Goal: Task Accomplishment & Management: Manage account settings

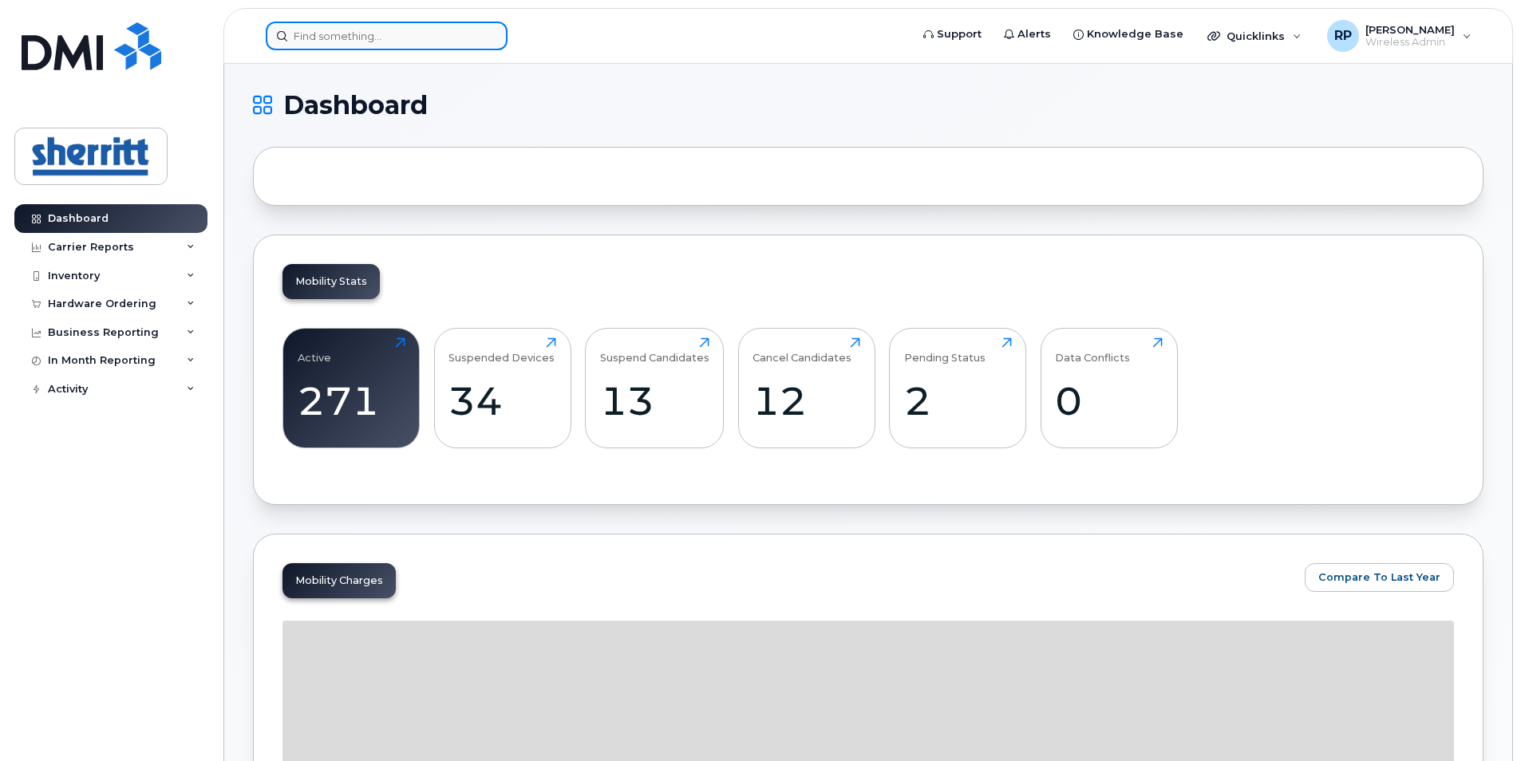
click at [378, 42] on input at bounding box center [387, 36] width 242 height 29
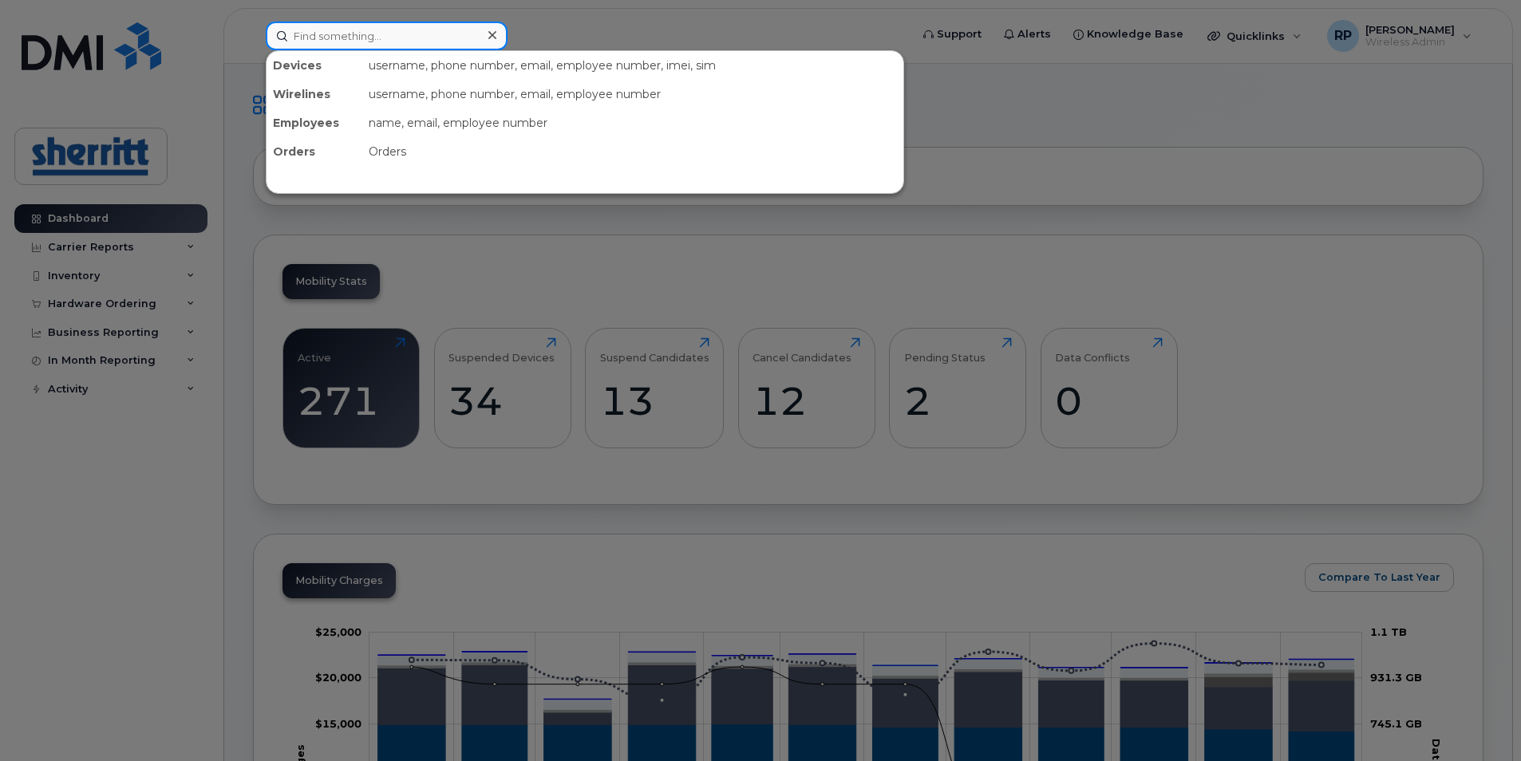
paste input "[PERSON_NAME]"
type input "[PERSON_NAME]"
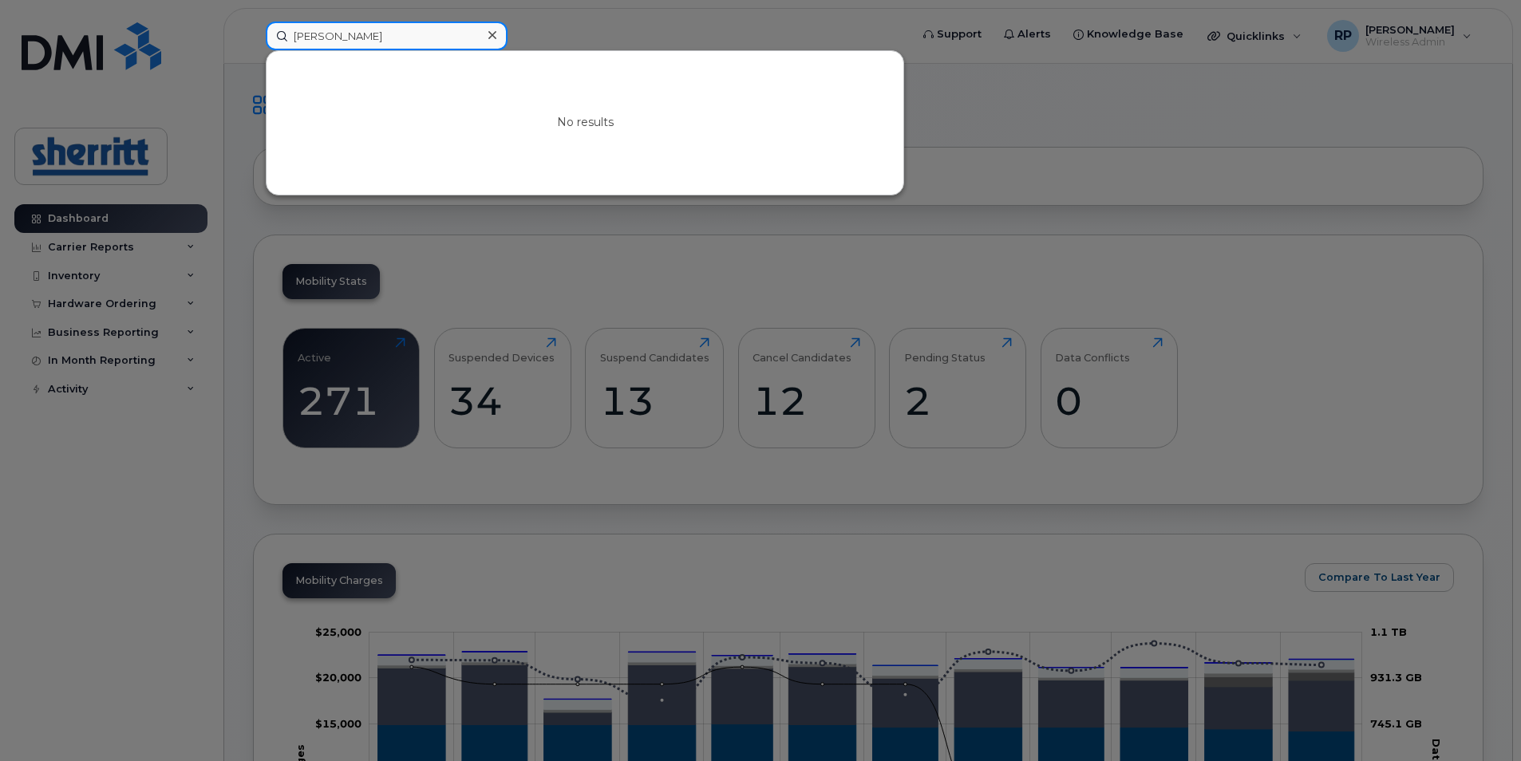
drag, startPoint x: 439, startPoint y: 35, endPoint x: 111, endPoint y: 34, distance: 328.0
click at [253, 34] on div "[PERSON_NAME] No results" at bounding box center [582, 36] width 659 height 29
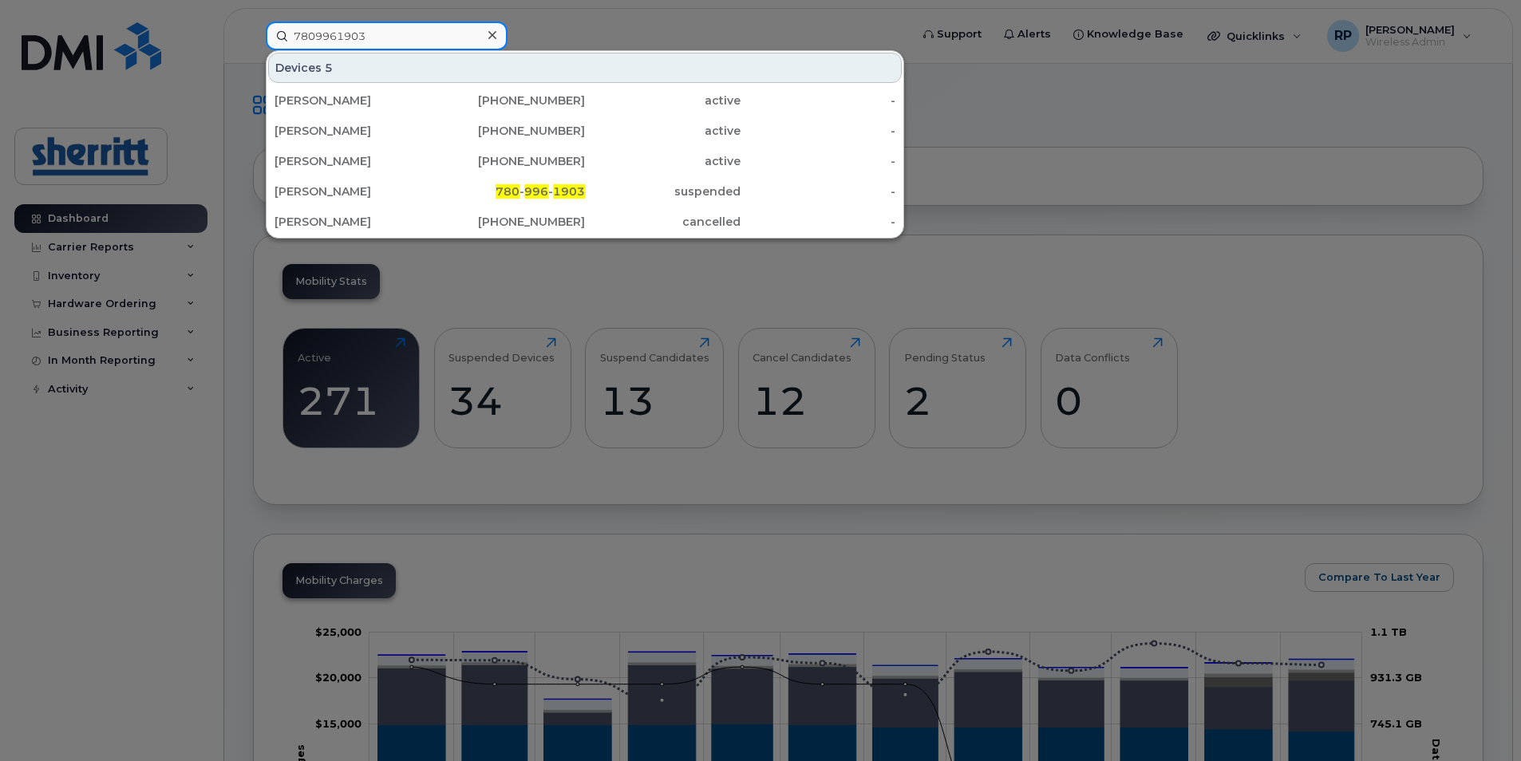
type input "7809961903"
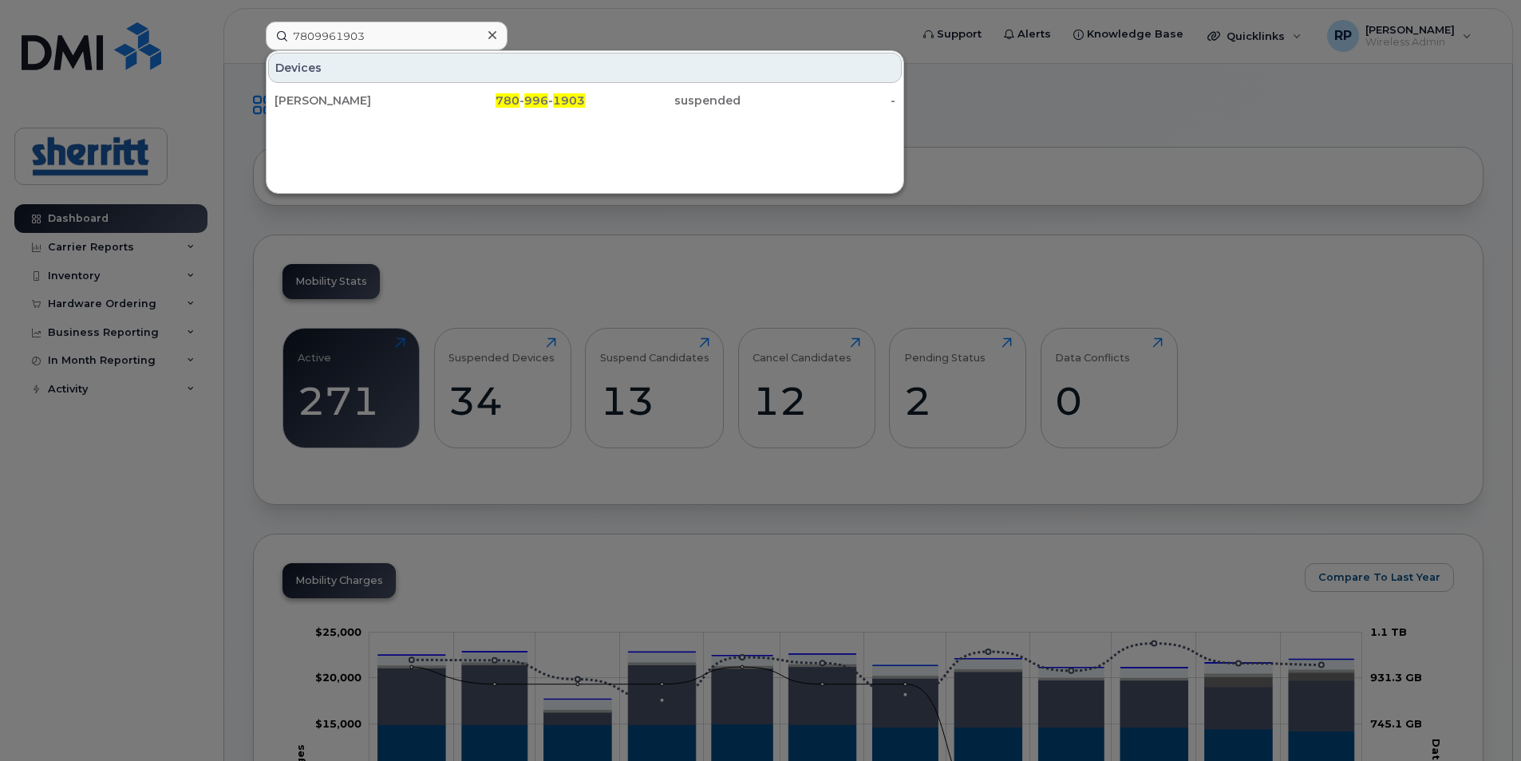
drag, startPoint x: 359, startPoint y: 101, endPoint x: 516, endPoint y: 204, distance: 187.3
click at [359, 101] on div "[PERSON_NAME]" at bounding box center [353, 101] width 156 height 16
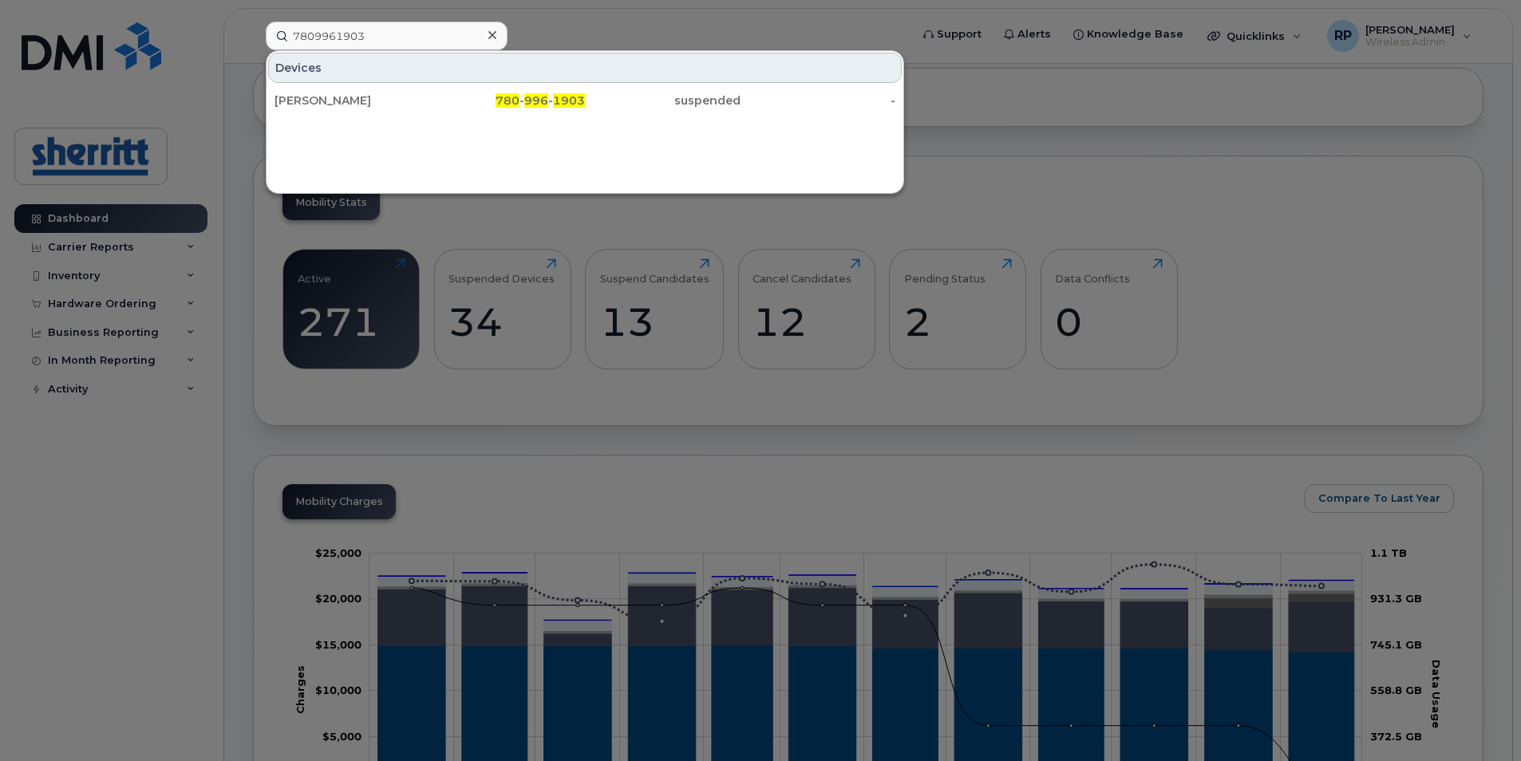
scroll to position [80, 0]
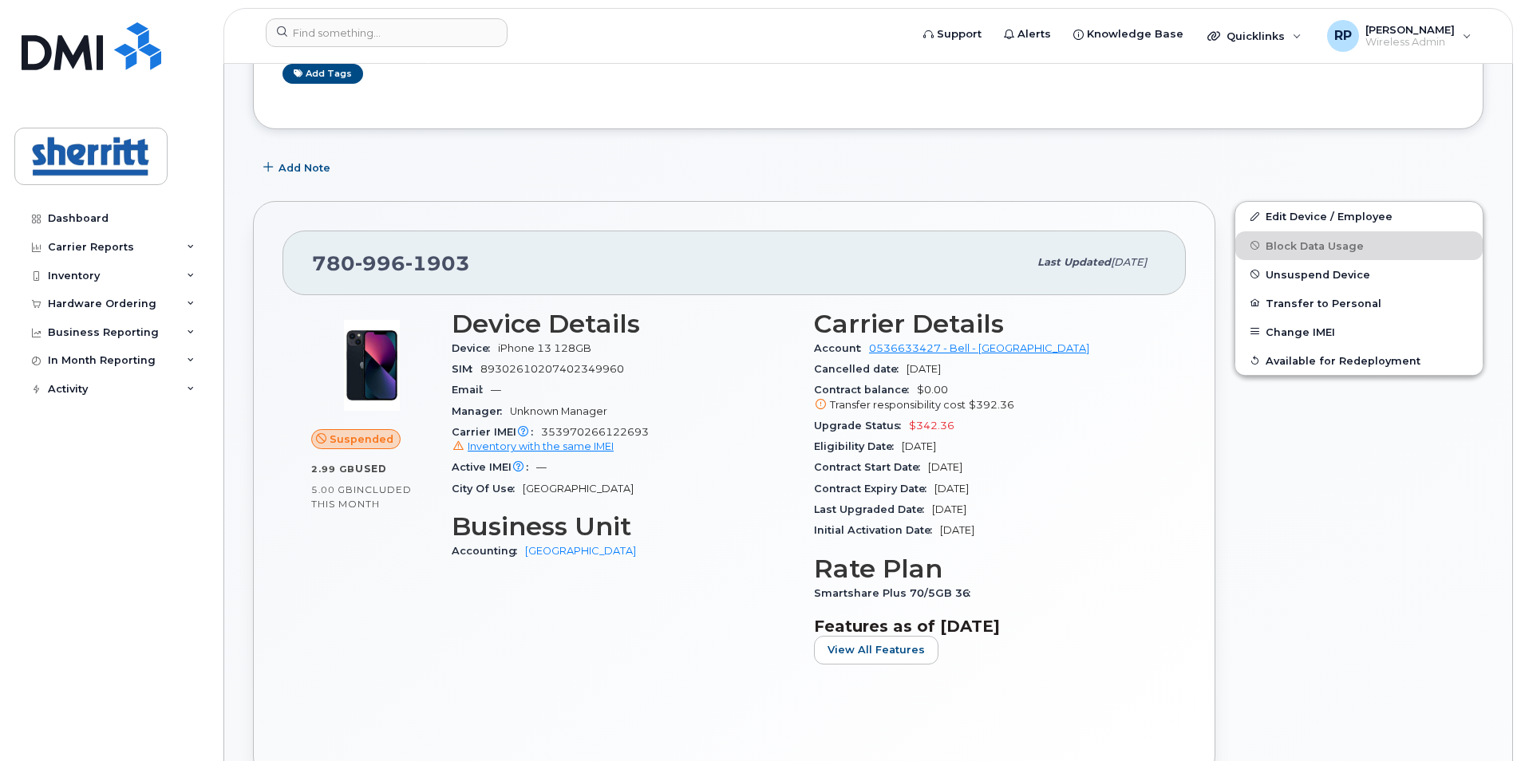
scroll to position [160, 0]
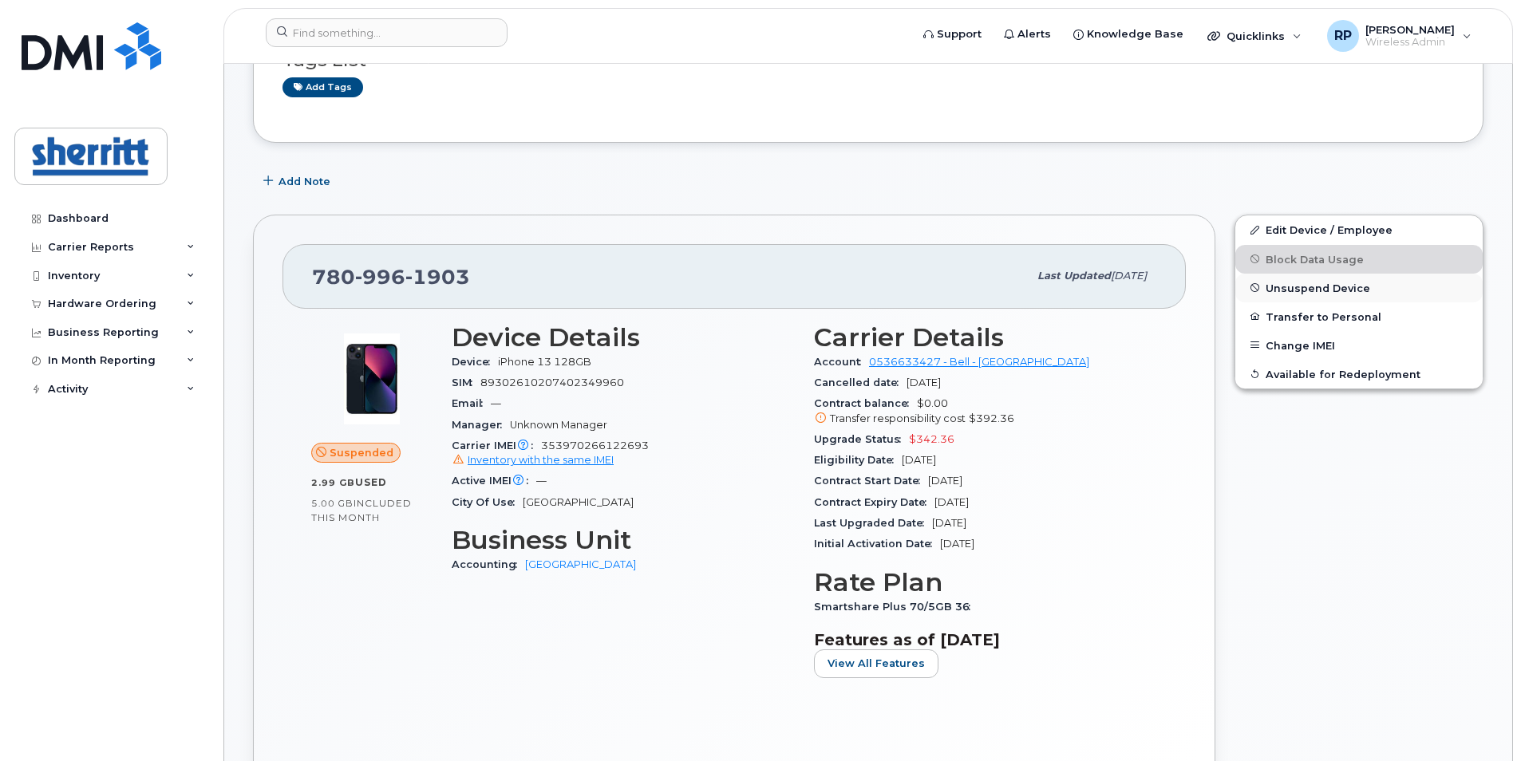
click at [1322, 291] on span "Unsuspend Device" at bounding box center [1318, 288] width 105 height 12
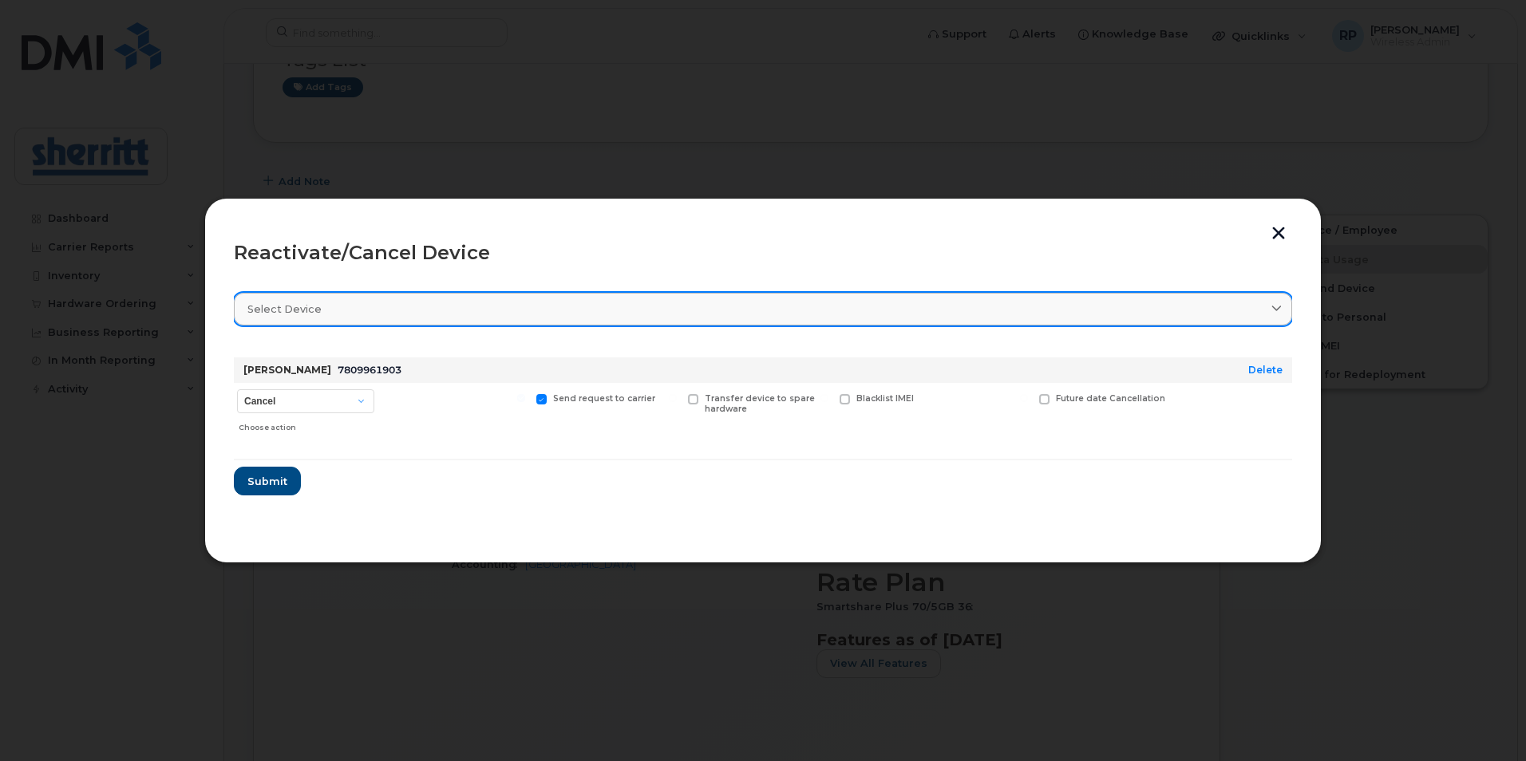
click at [292, 308] on span "Select device" at bounding box center [284, 309] width 74 height 15
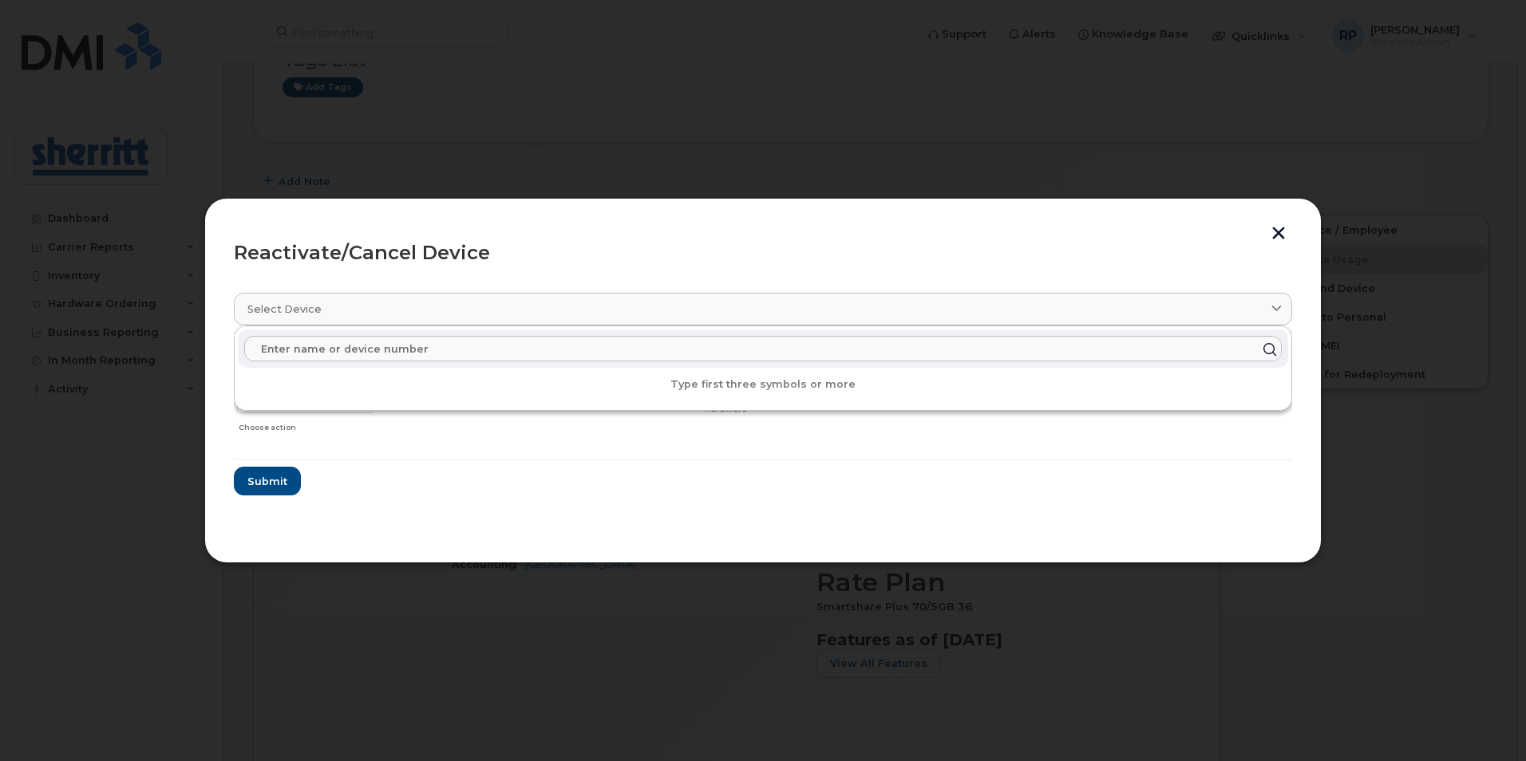
click at [421, 495] on form "Anton Noordman 7809961903 Delete Cancel Suspend - Extend Suspension Reactivate …" at bounding box center [763, 420] width 1058 height 151
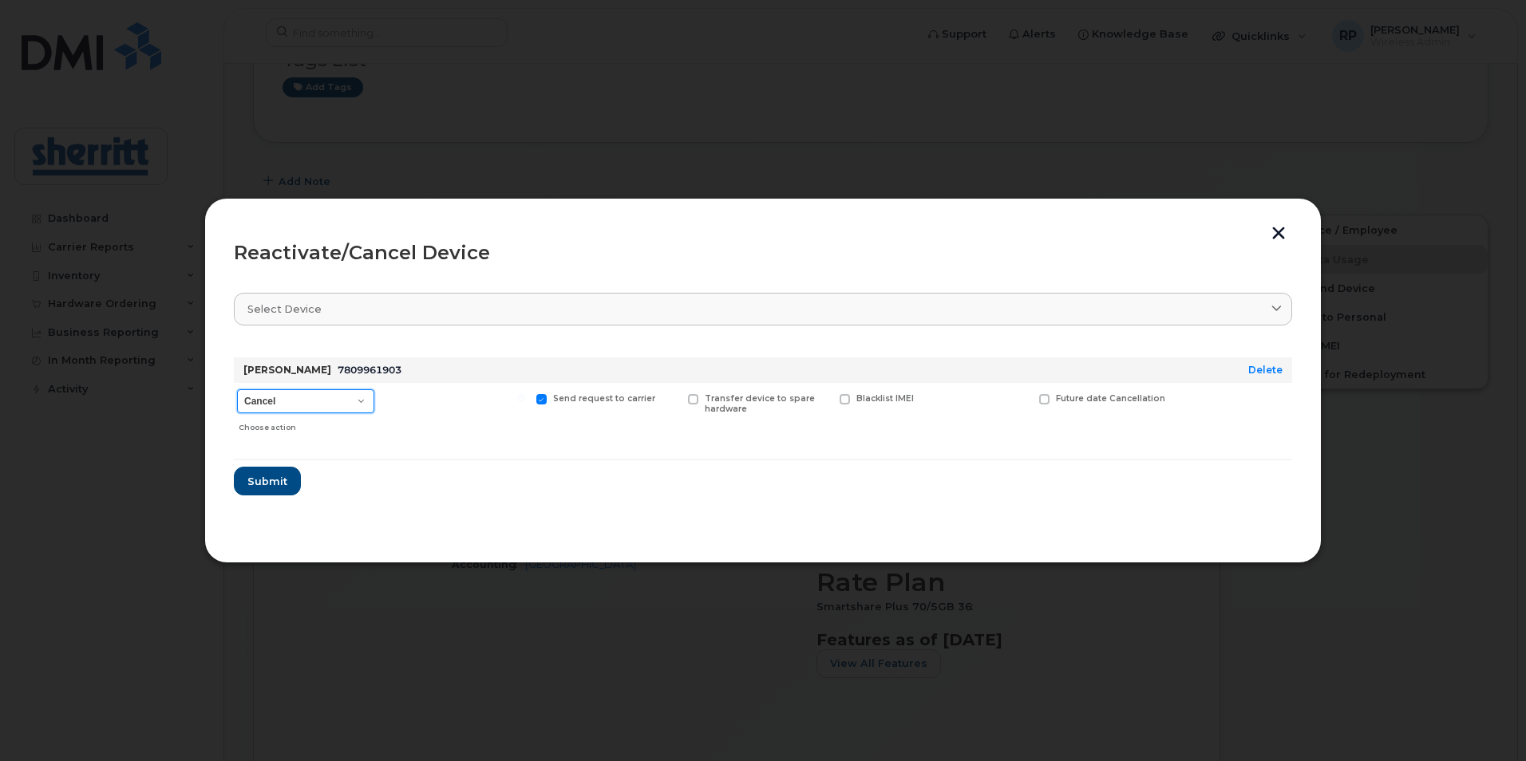
click at [310, 400] on select "Cancel Suspend - Extend Suspension Reactivate" at bounding box center [305, 401] width 137 height 24
select select "[object Object]"
click at [237, 389] on select "Cancel Suspend - Extend Suspension Reactivate" at bounding box center [305, 401] width 137 height 24
click at [273, 487] on span "Submit" at bounding box center [267, 481] width 40 height 15
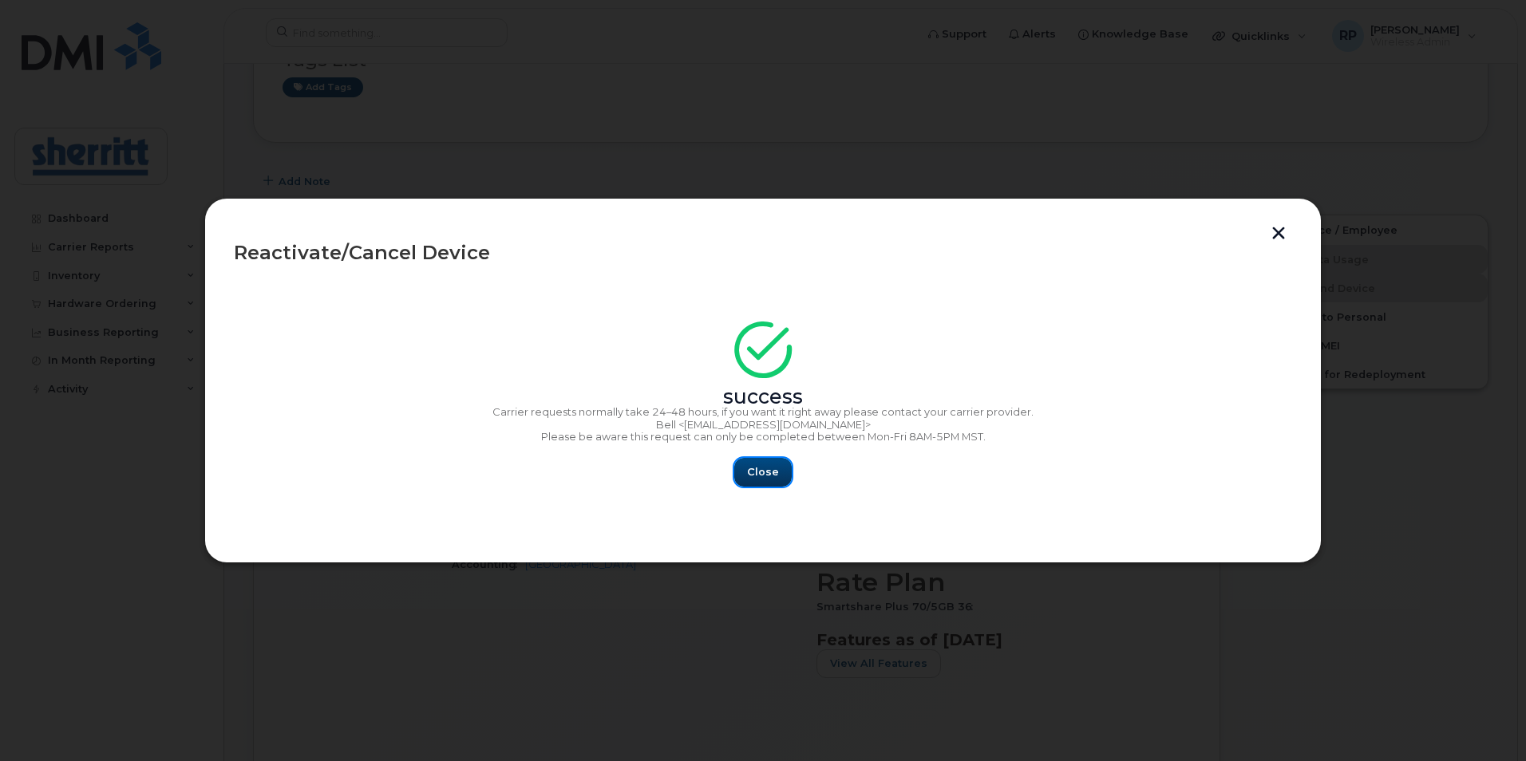
click at [763, 474] on span "Close" at bounding box center [763, 472] width 32 height 15
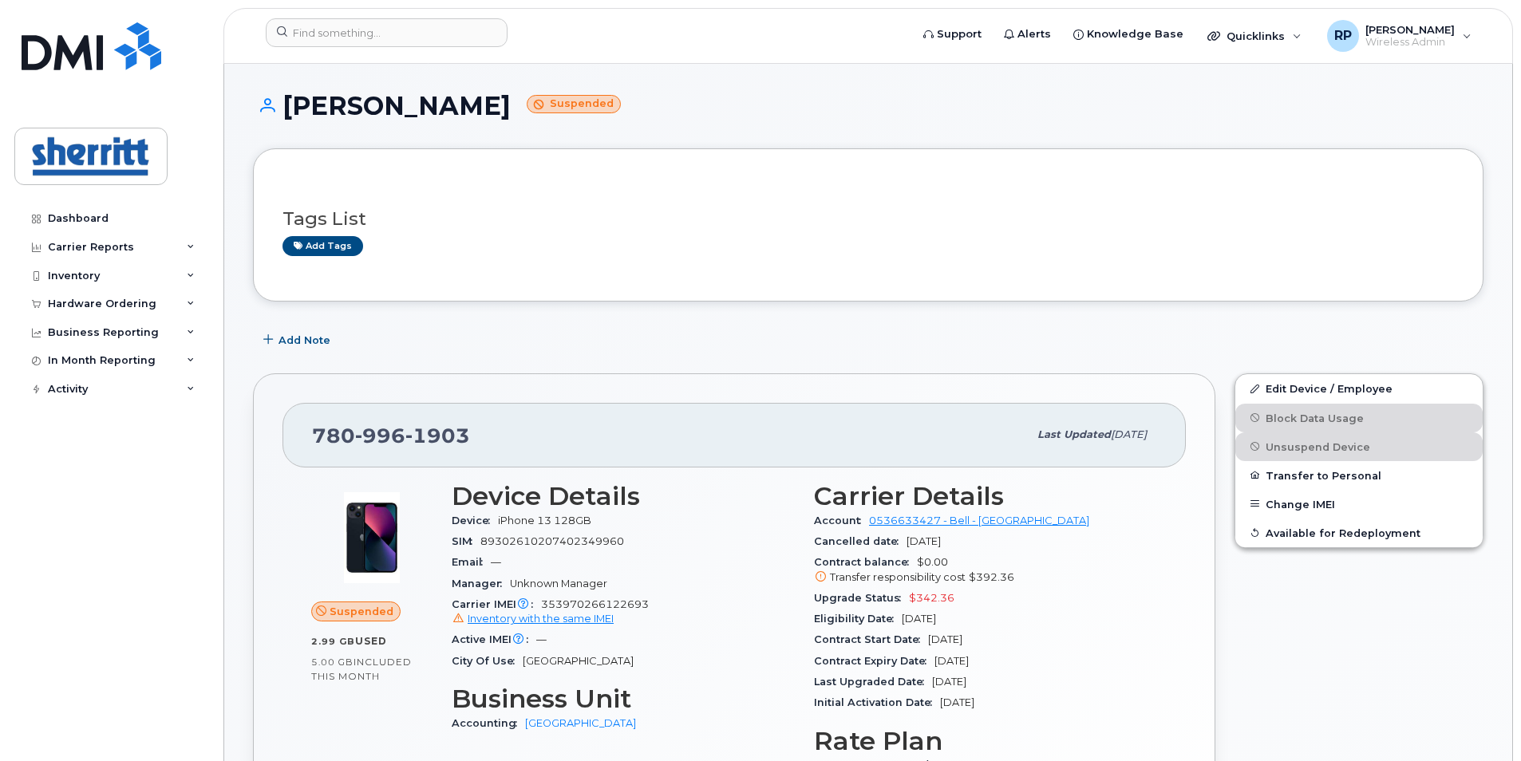
scroll to position [0, 0]
click at [1312, 389] on link "Edit Device / Employee" at bounding box center [1359, 389] width 247 height 29
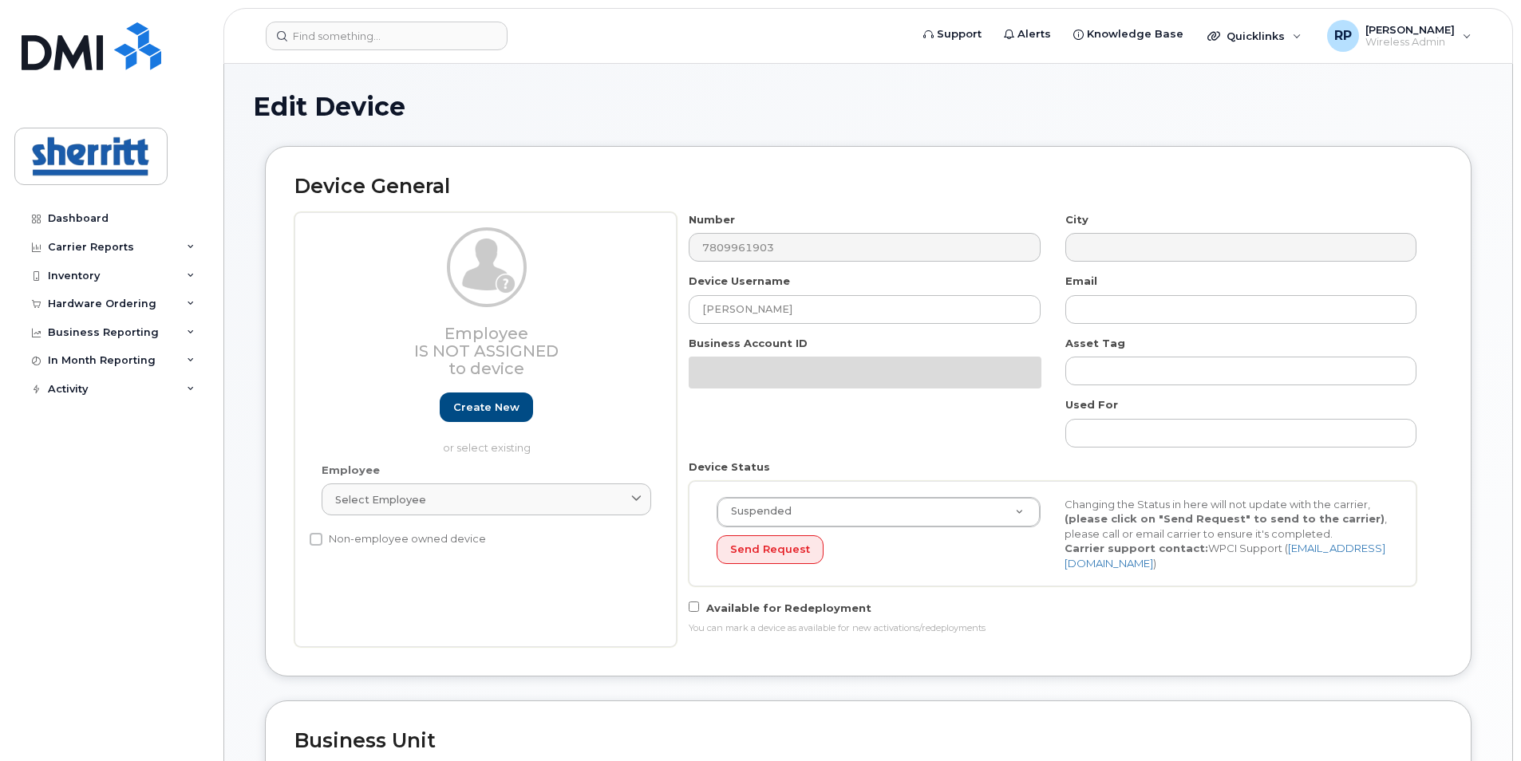
select select "5680457"
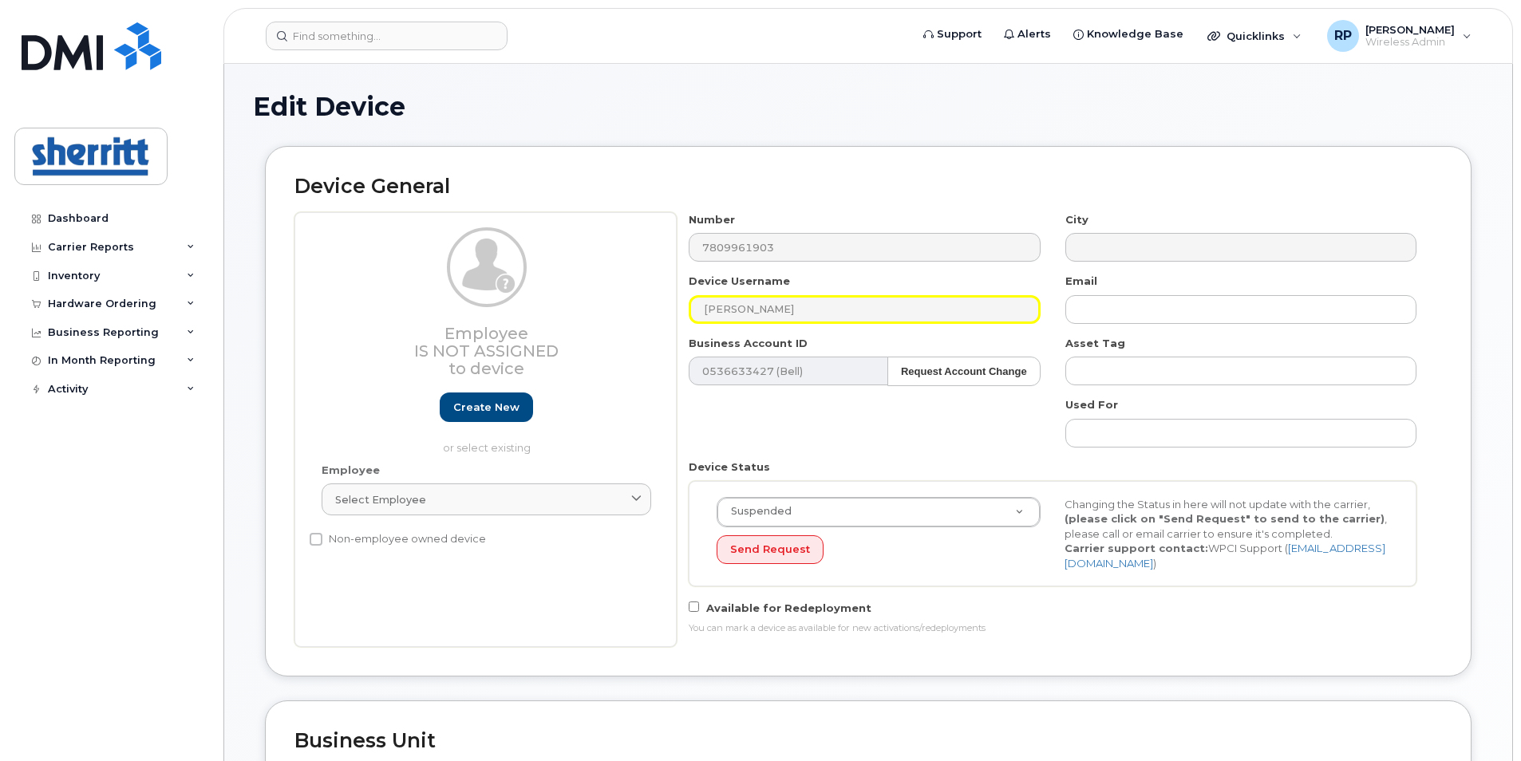
drag, startPoint x: 816, startPoint y: 306, endPoint x: 604, endPoint y: 302, distance: 211.5
click at [604, 302] on div "Employee Is not assigned to device Create new or select existing Employee Selec…" at bounding box center [869, 429] width 1148 height 435
drag, startPoint x: 804, startPoint y: 314, endPoint x: 681, endPoint y: 311, distance: 122.9
click at [681, 311] on div "Device Username Anton Noordman" at bounding box center [865, 299] width 376 height 50
paste input "[PERSON_NAME]"
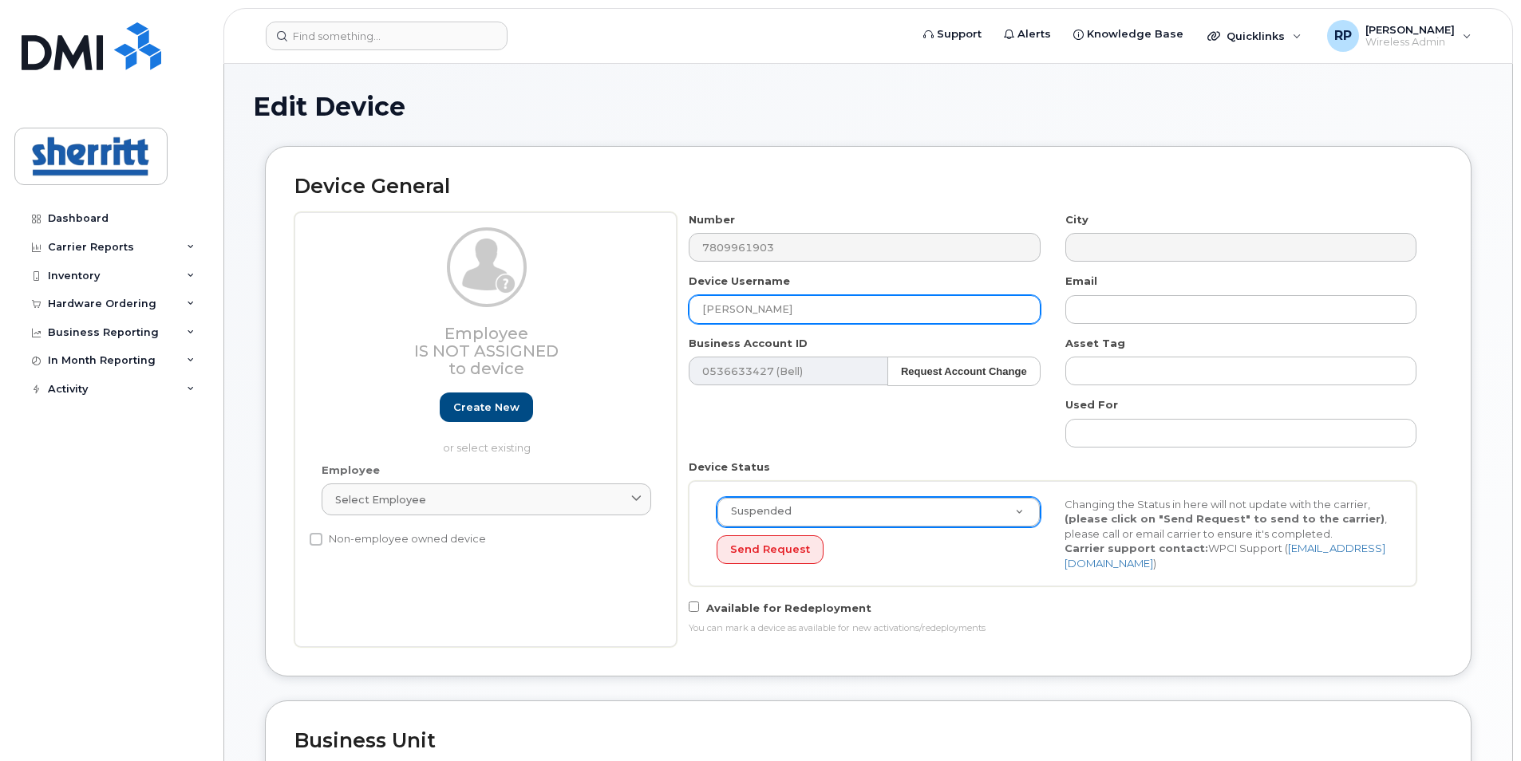
type input "[PERSON_NAME]"
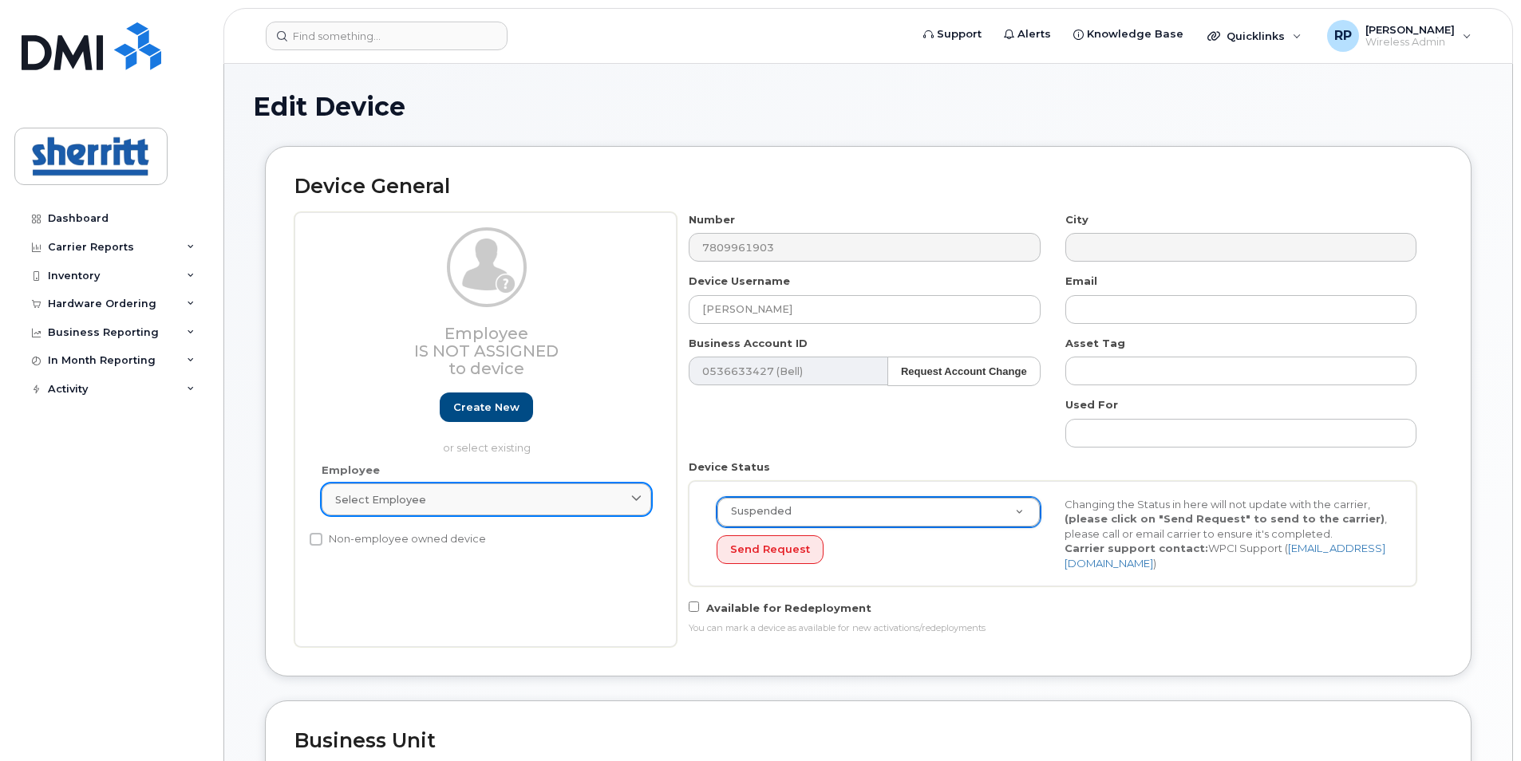
click at [465, 500] on div "Select employee" at bounding box center [486, 499] width 302 height 15
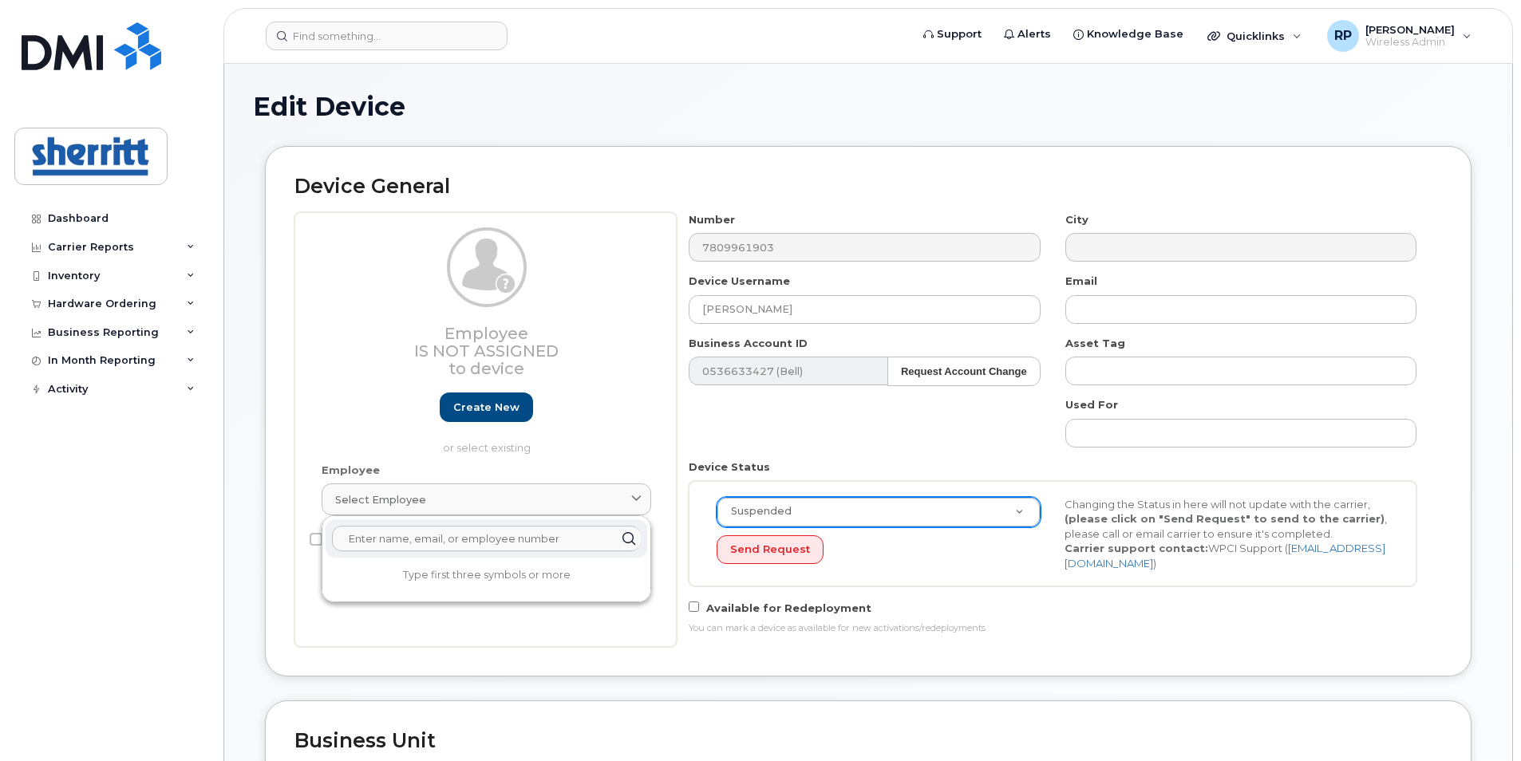
click at [461, 542] on input "text" at bounding box center [486, 539] width 309 height 26
paste input "[PERSON_NAME]"
type input "[PERSON_NAME]"
click at [781, 663] on div "Device General Employee Is not assigned to device Create new or select existing…" at bounding box center [868, 411] width 1207 height 530
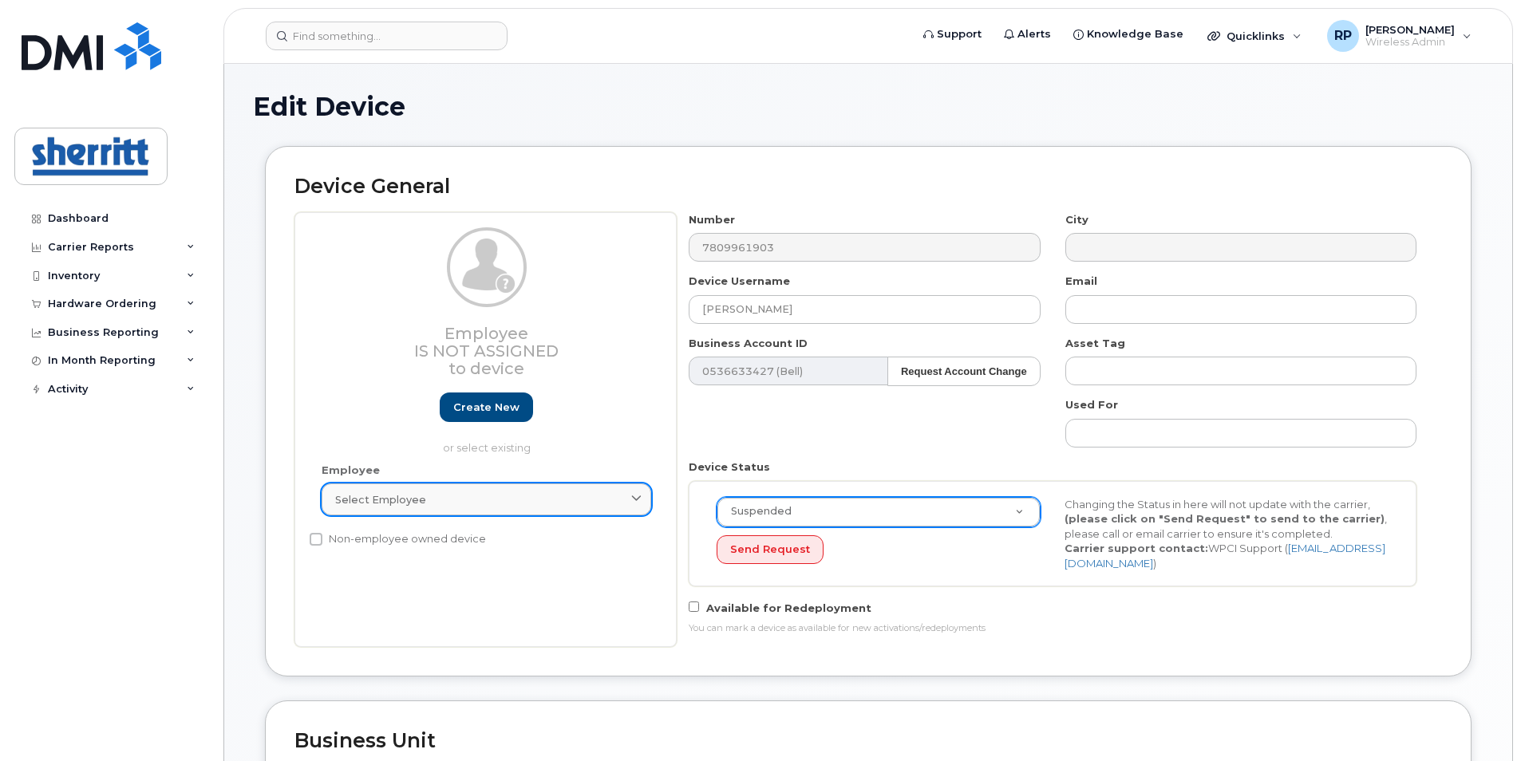
click at [482, 496] on div "Select employee" at bounding box center [486, 499] width 302 height 15
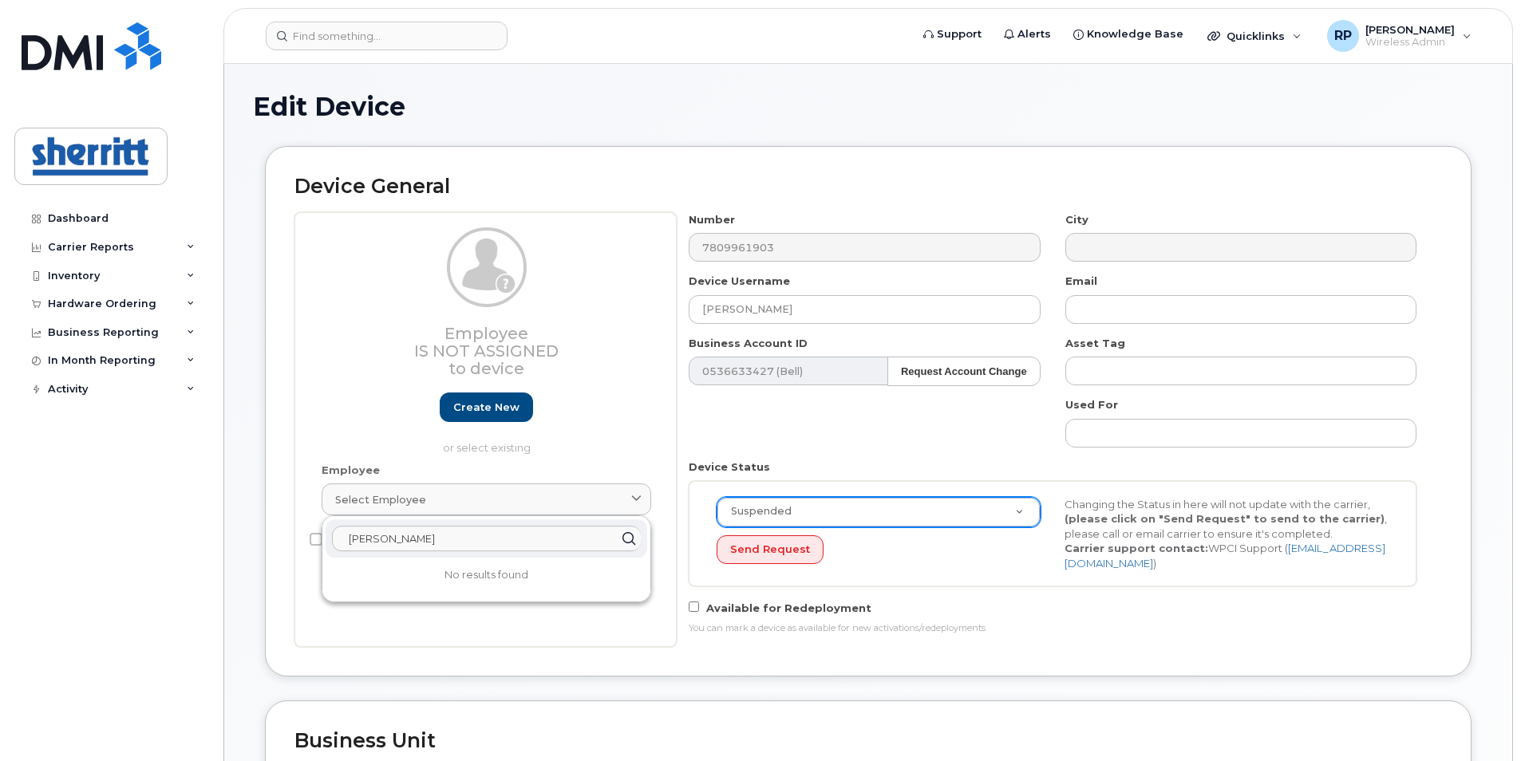
click at [440, 545] on input "[PERSON_NAME]" at bounding box center [486, 539] width 309 height 26
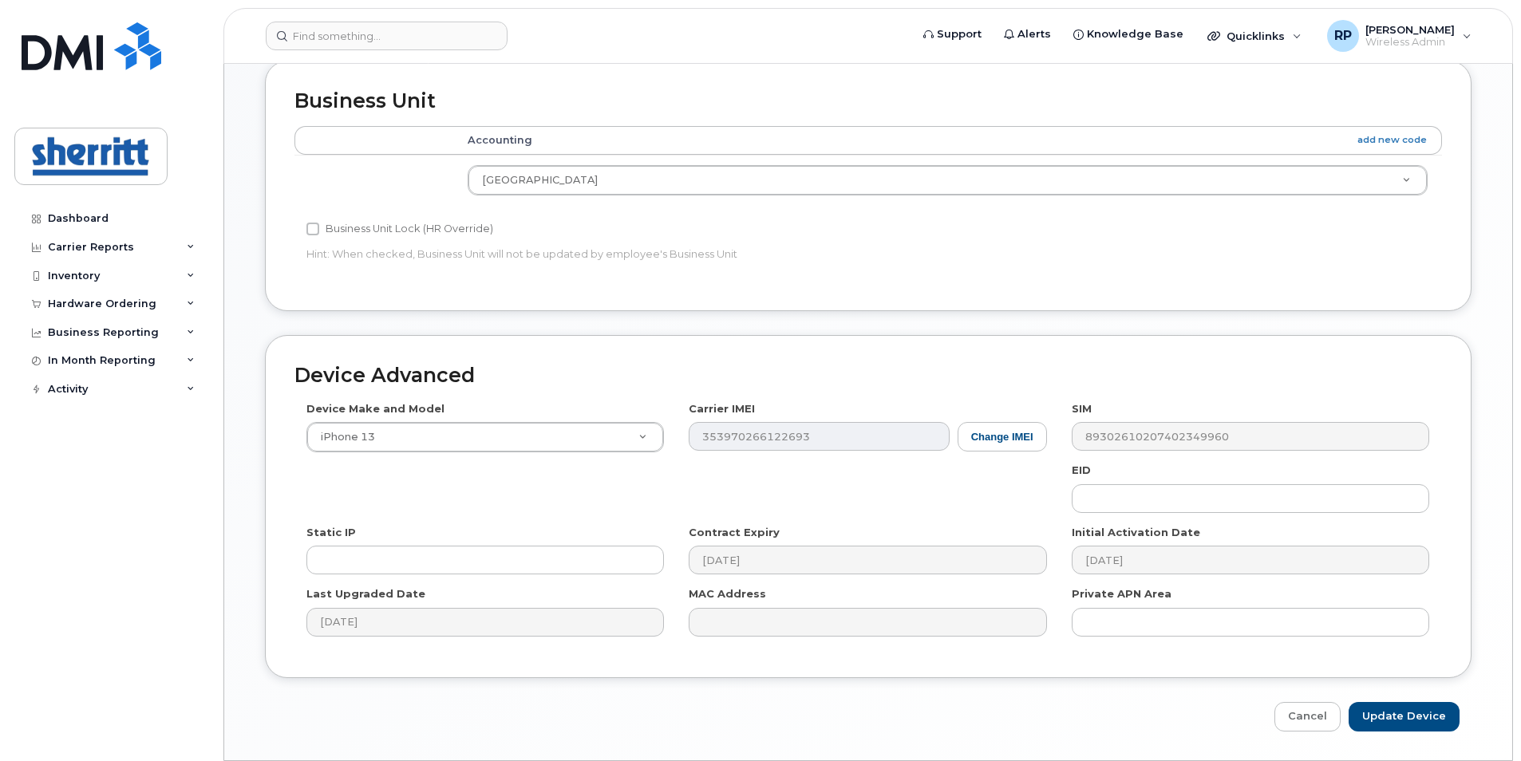
scroll to position [684, 0]
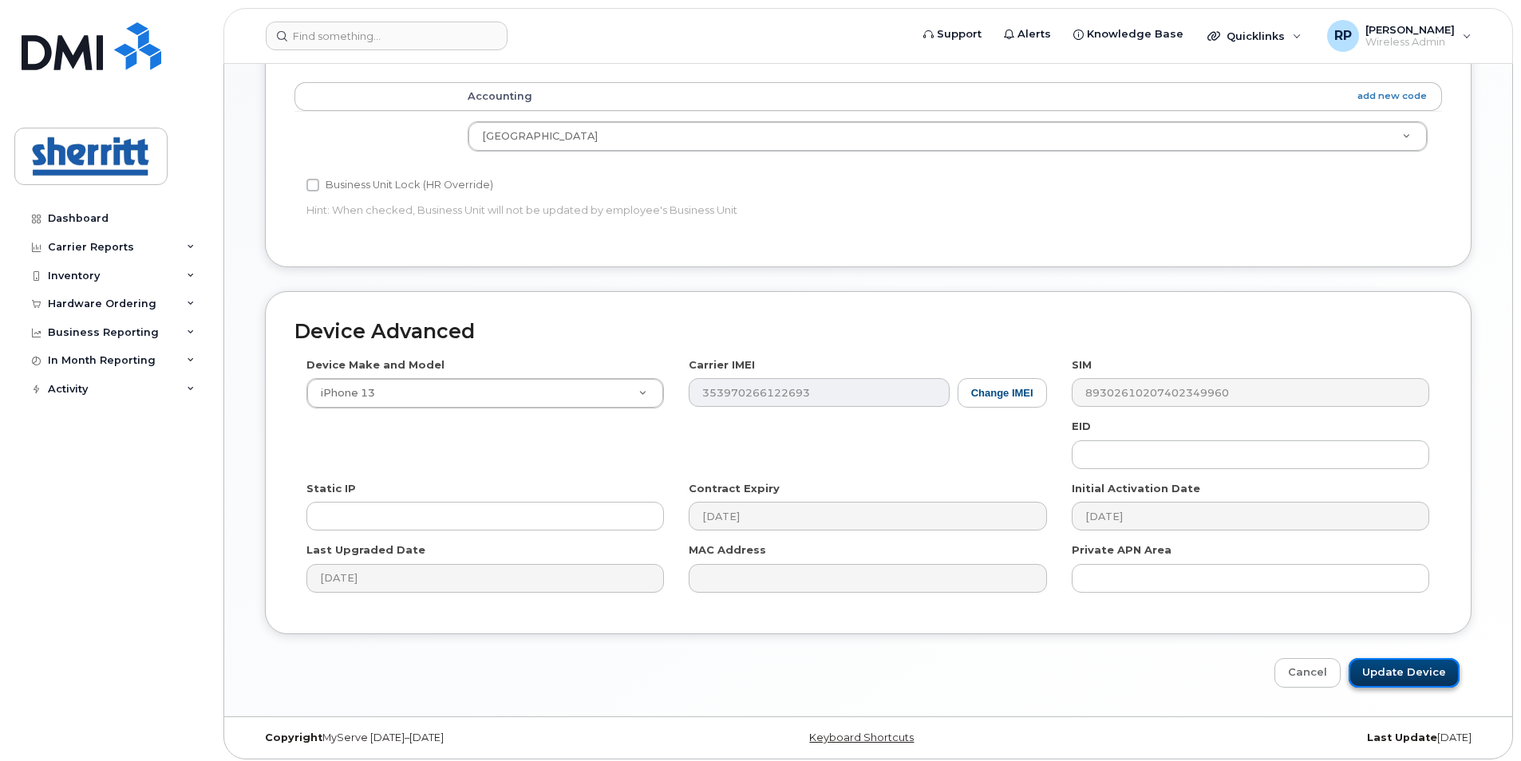
click at [1405, 662] on input "Update Device" at bounding box center [1404, 673] width 111 height 30
type input "Saving..."
